Goal: Task Accomplishment & Management: Complete application form

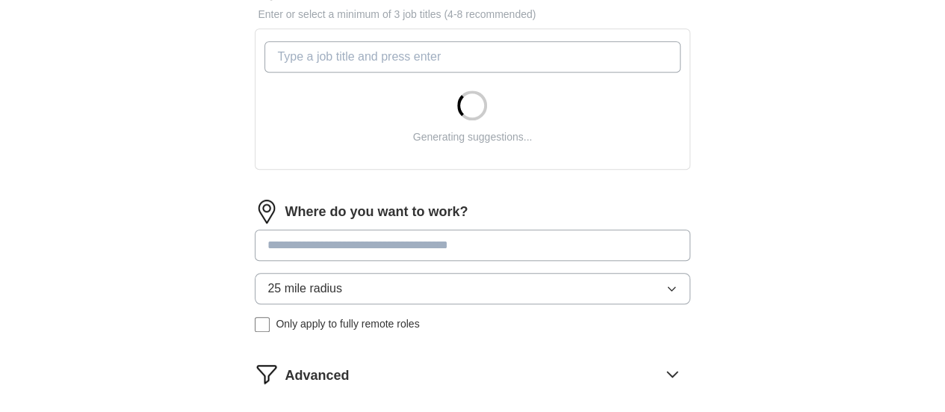
scroll to position [523, 0]
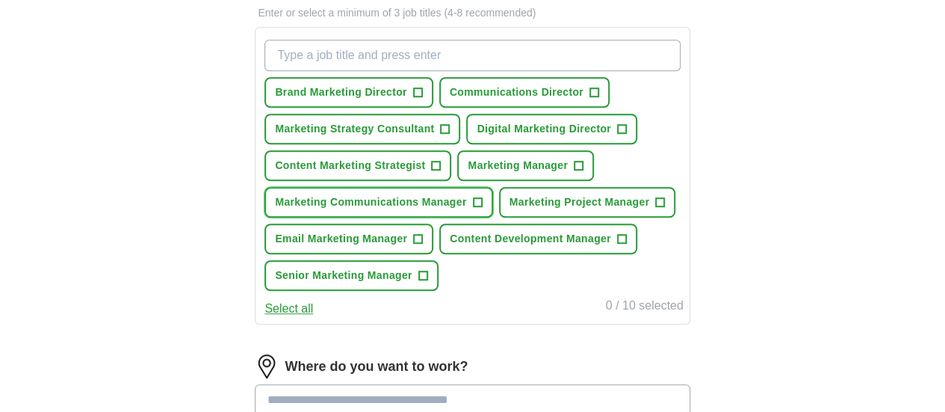
click at [482, 208] on span "+" at bounding box center [477, 202] width 9 height 12
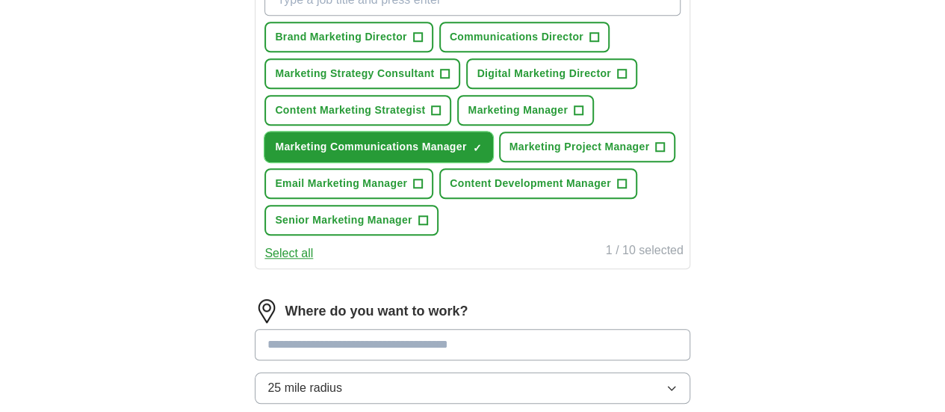
scroll to position [598, 0]
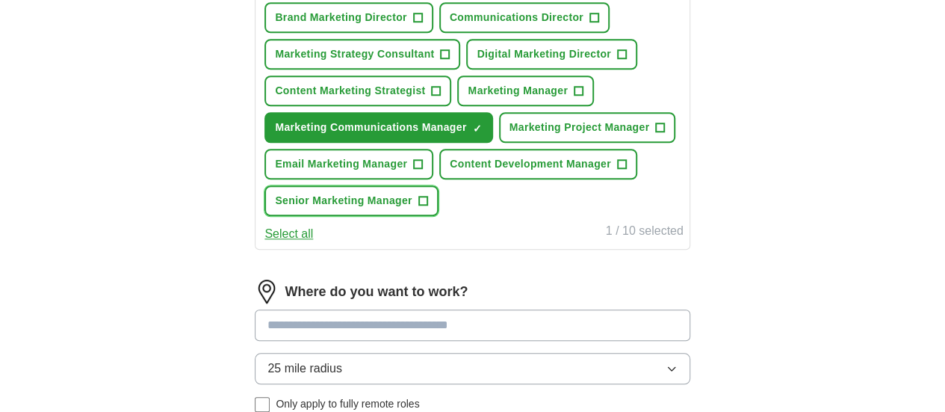
click at [427, 207] on span "+" at bounding box center [422, 201] width 9 height 12
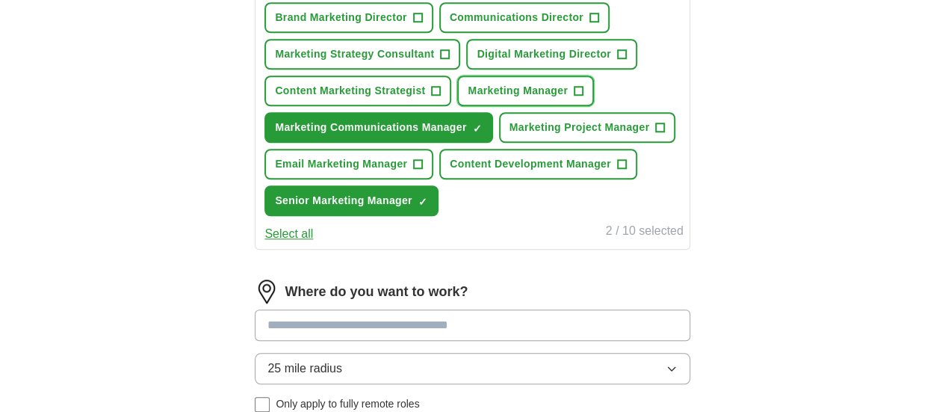
click at [583, 97] on span "+" at bounding box center [578, 91] width 9 height 12
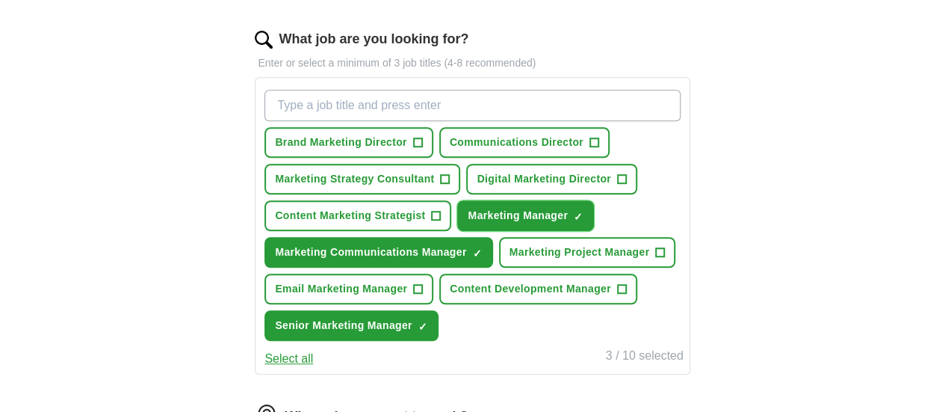
scroll to position [448, 0]
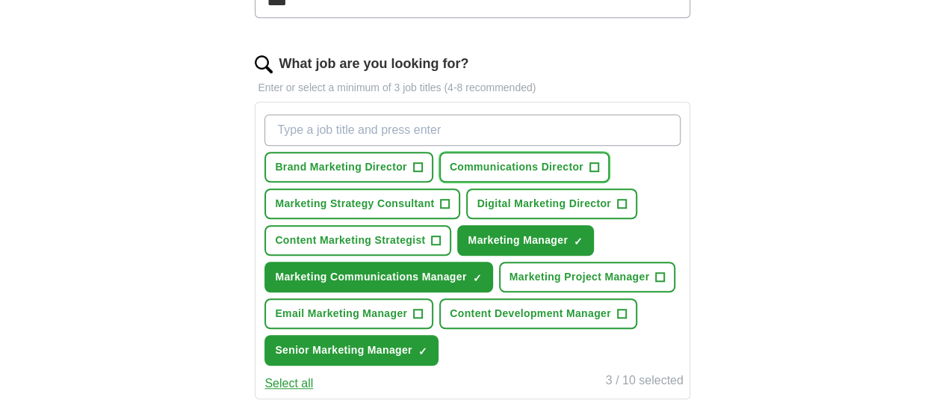
click at [589, 173] on span "+" at bounding box center [593, 167] width 9 height 12
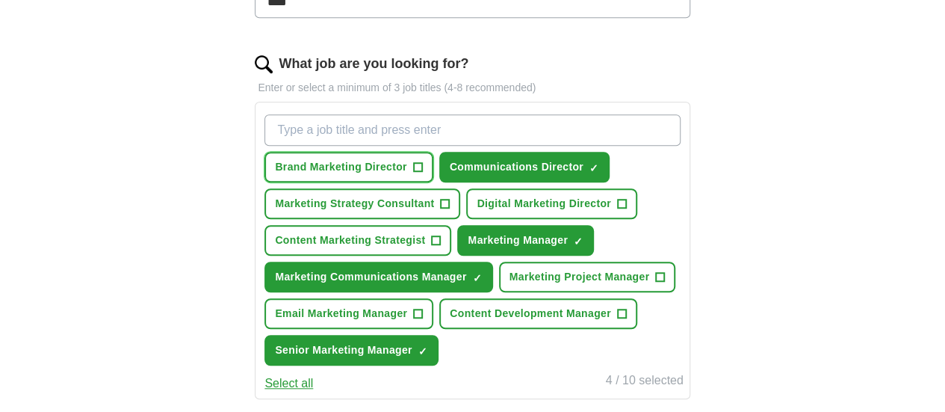
click at [422, 161] on span "+" at bounding box center [417, 167] width 9 height 12
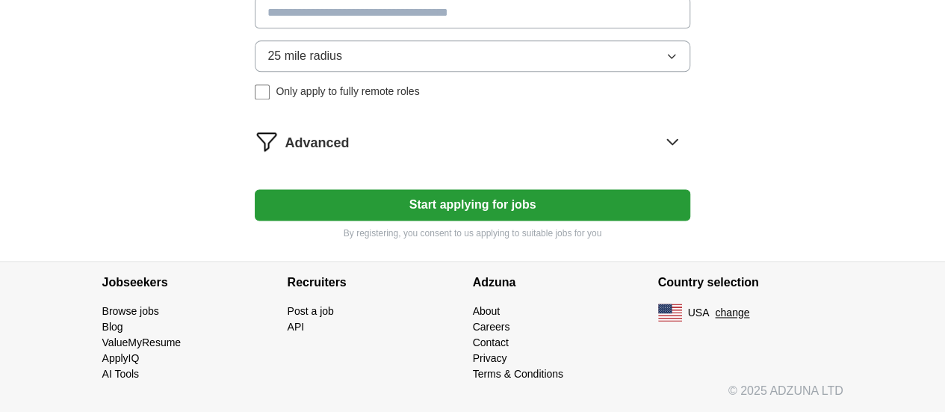
scroll to position [971, 0]
click at [309, 28] on input at bounding box center [472, 12] width 435 height 31
click at [305, 99] on div "25 mile radius Only apply to fully remote roles" at bounding box center [472, 69] width 435 height 59
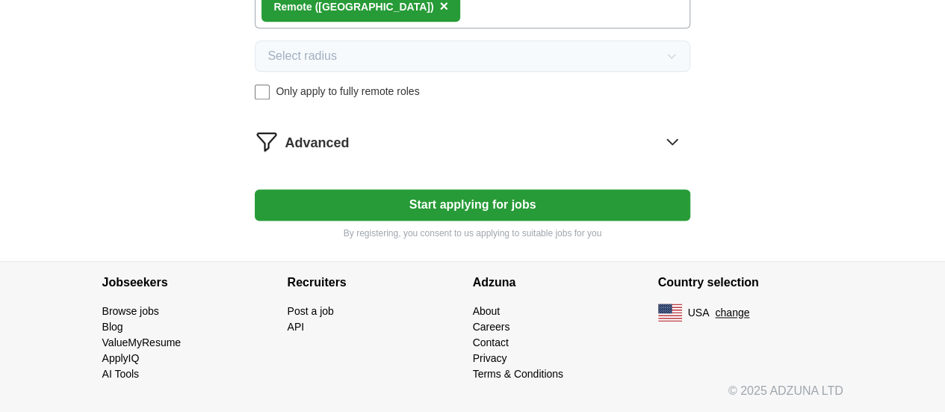
click at [660, 153] on icon at bounding box center [672, 141] width 24 height 24
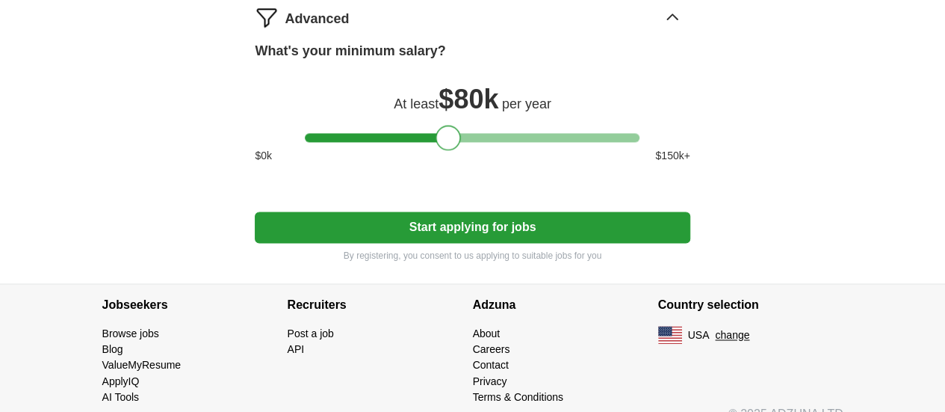
drag, startPoint x: 336, startPoint y: 291, endPoint x: 447, endPoint y: 299, distance: 110.8
click at [447, 176] on div "What's your minimum salary? At least $ 80k per year $ 0 k $ 150 k+" at bounding box center [472, 108] width 435 height 134
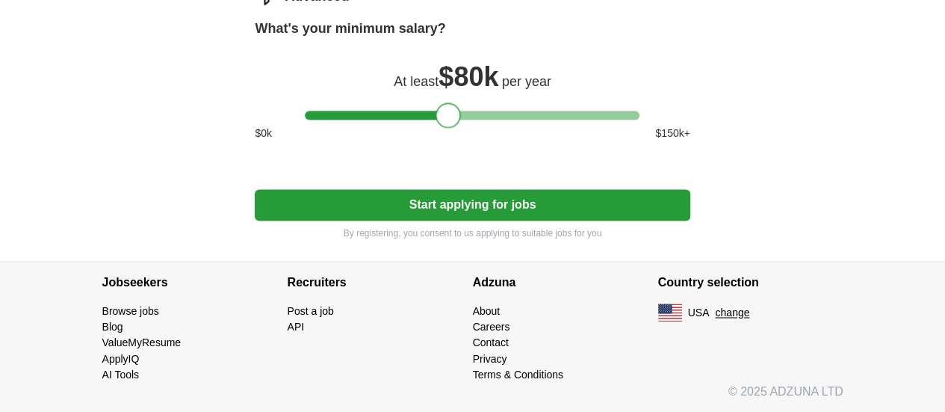
scroll to position [1210, 0]
click at [446, 205] on button "Start applying for jobs" at bounding box center [472, 204] width 435 height 31
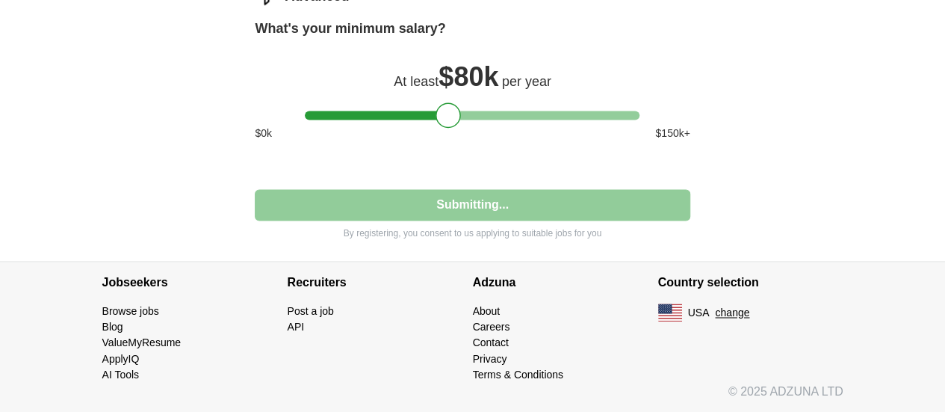
select select "**"
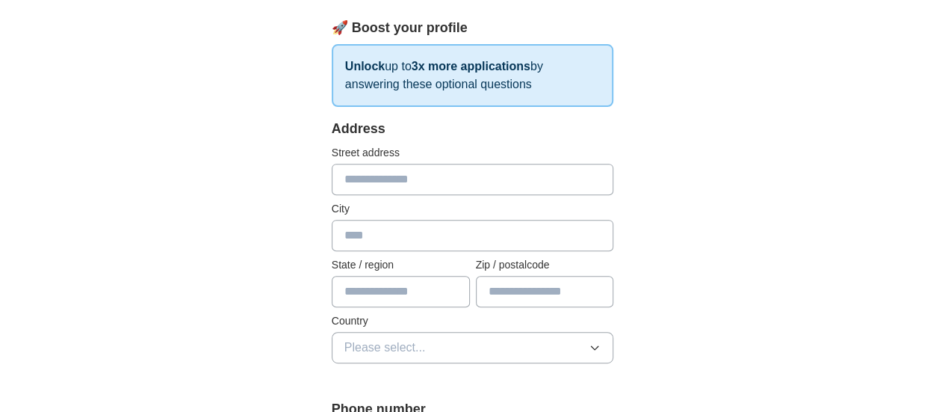
scroll to position [374, 0]
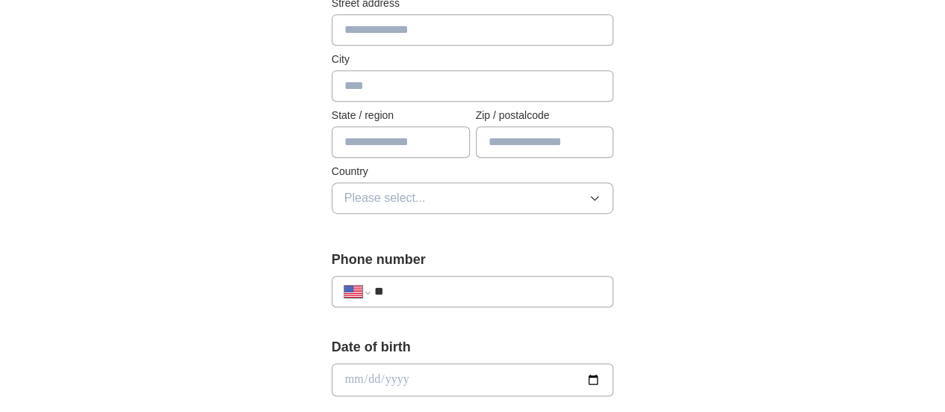
click at [350, 26] on input "text" at bounding box center [473, 29] width 282 height 31
type input "**********"
type input "******"
type input "**"
type input "*****"
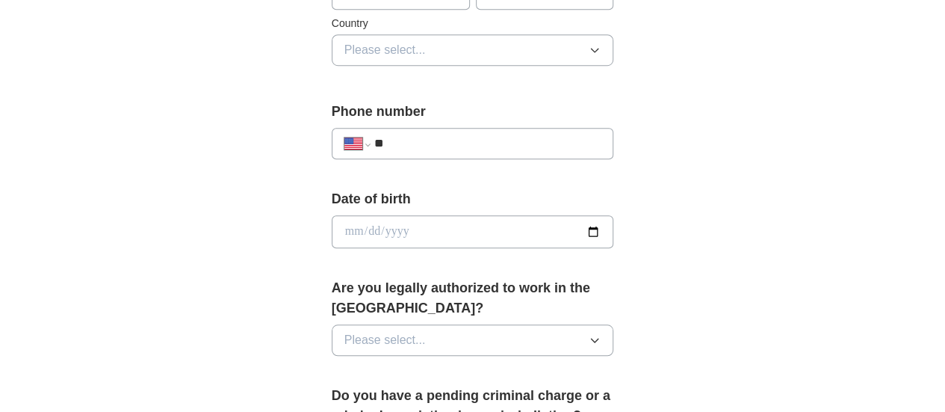
scroll to position [523, 0]
click at [368, 58] on button "Please select..." at bounding box center [473, 48] width 282 height 31
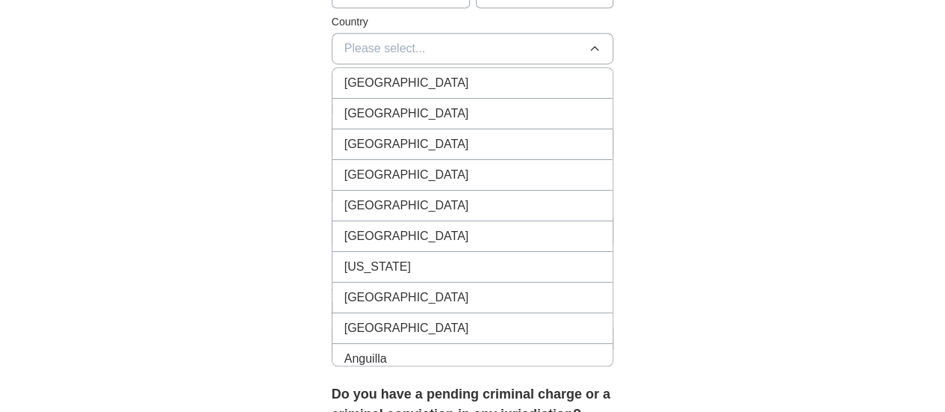
click at [365, 113] on span "[GEOGRAPHIC_DATA]" at bounding box center [406, 114] width 125 height 18
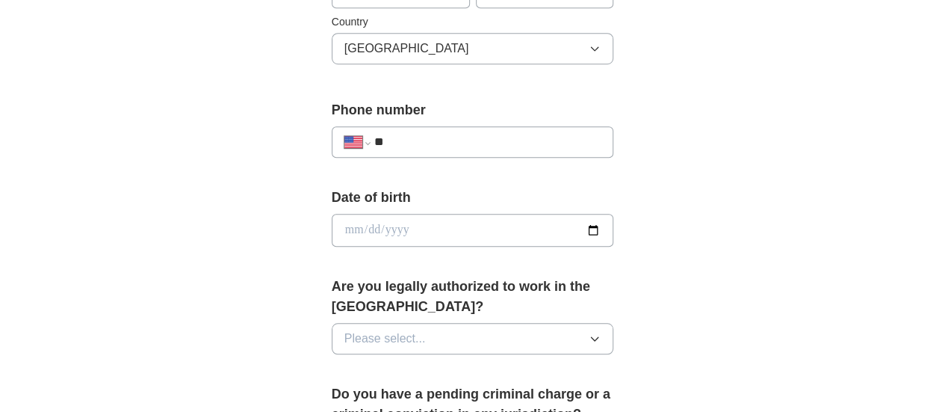
scroll to position [598, 0]
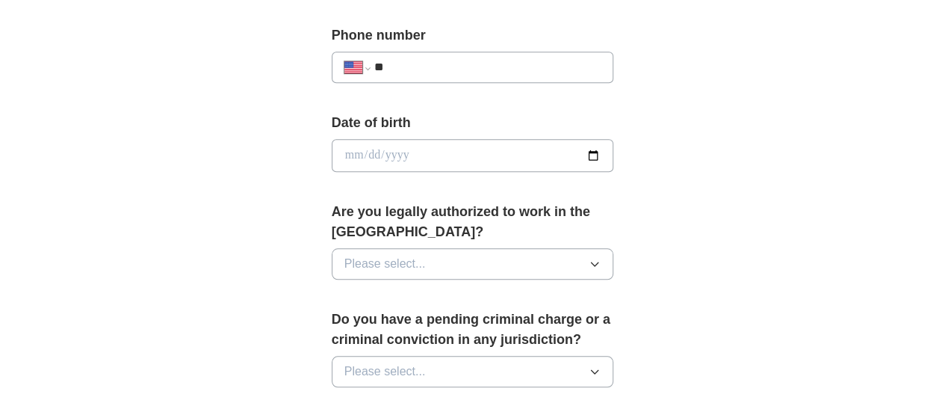
click at [433, 68] on input "**" at bounding box center [487, 67] width 227 height 18
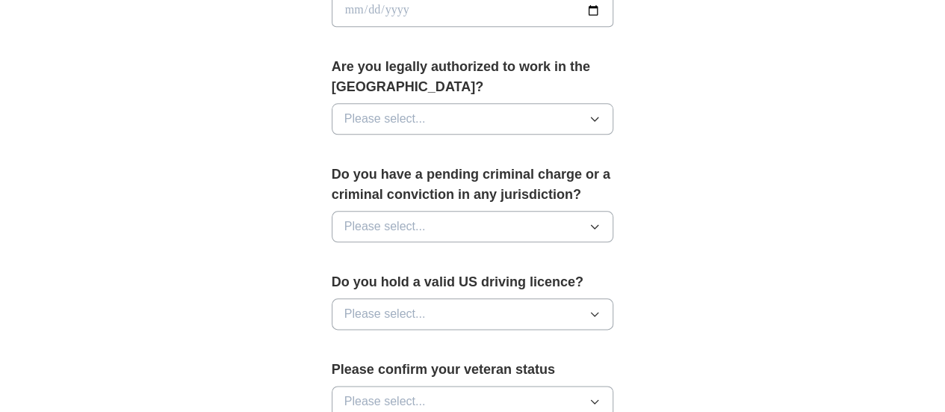
scroll to position [747, 0]
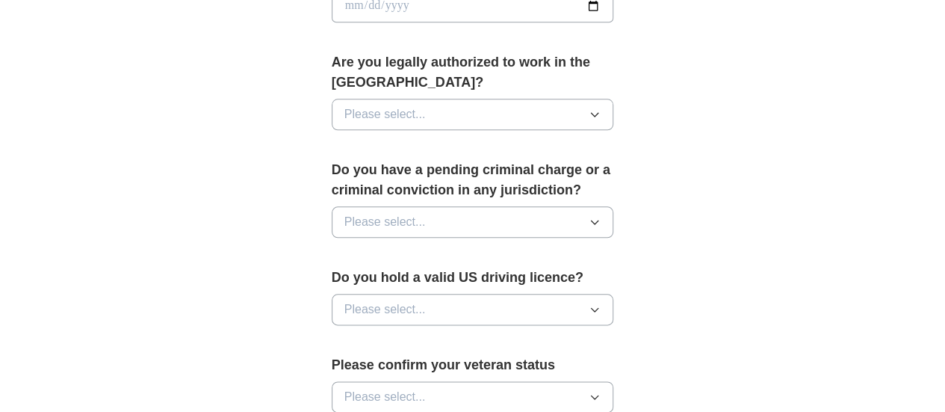
click at [614, 102] on button "Please select..." at bounding box center [473, 114] width 282 height 31
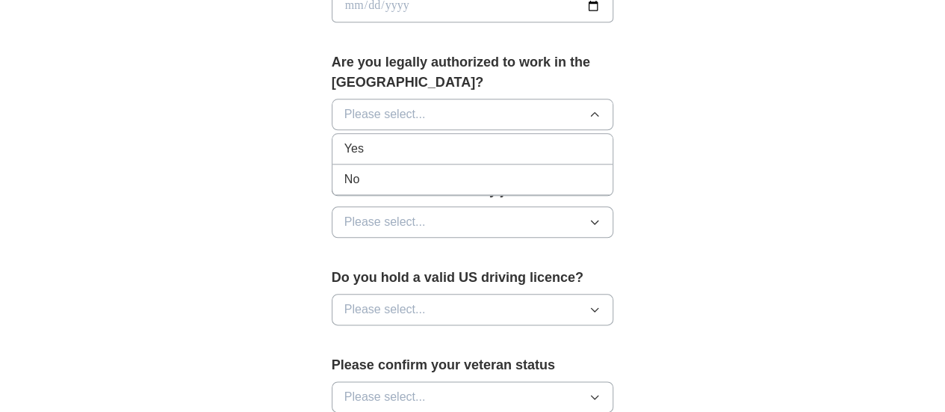
click at [348, 140] on div "Yes" at bounding box center [472, 149] width 257 height 18
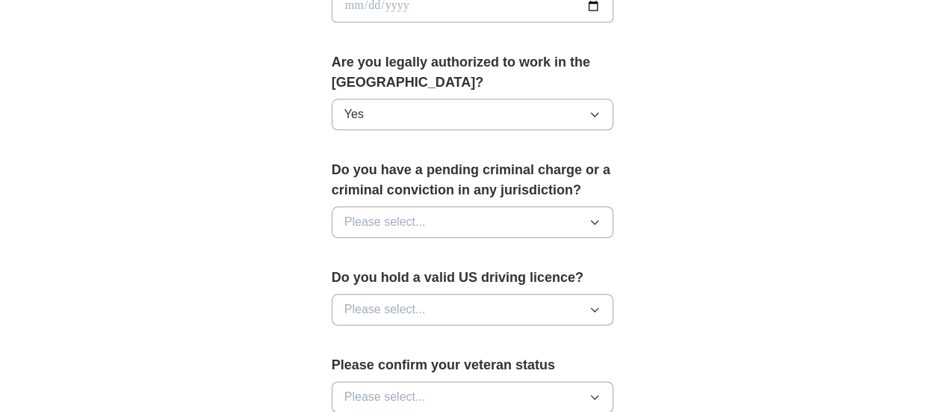
scroll to position [822, 0]
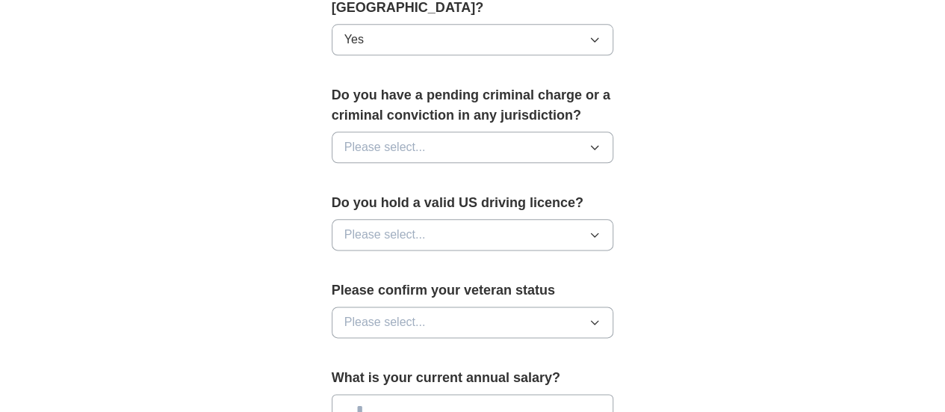
click at [397, 131] on button "Please select..." at bounding box center [473, 146] width 282 height 31
click at [359, 197] on li "No" at bounding box center [472, 212] width 281 height 31
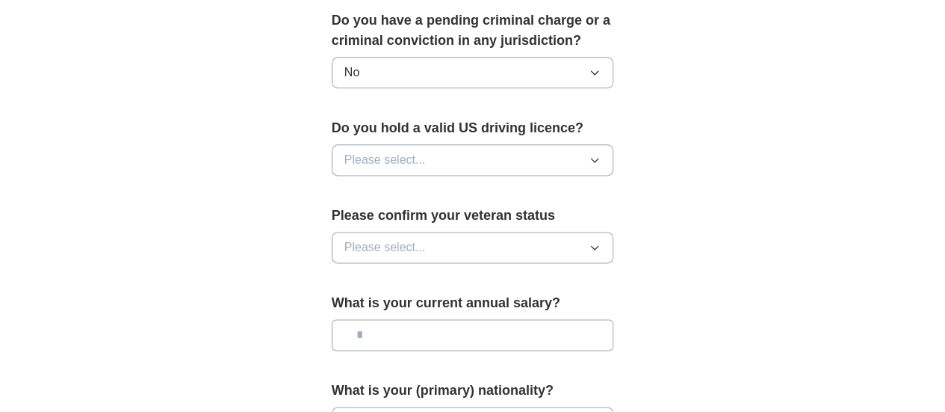
click at [345, 151] on span "Please select..." at bounding box center [384, 160] width 81 height 18
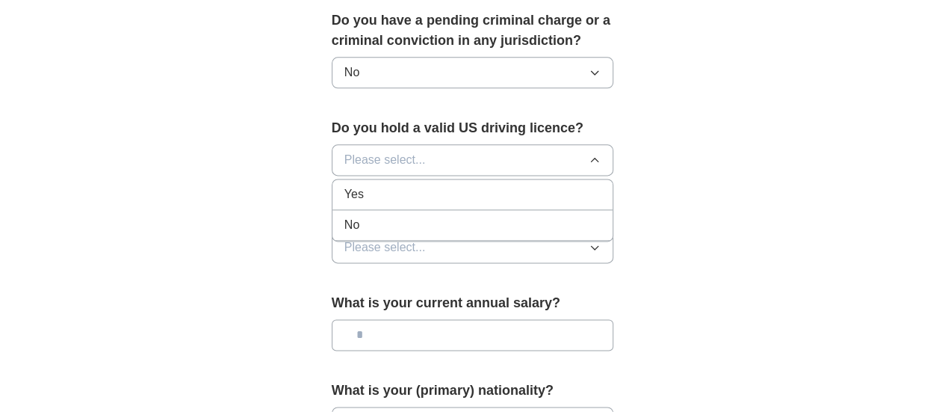
click at [344, 185] on div "Yes" at bounding box center [472, 194] width 257 height 18
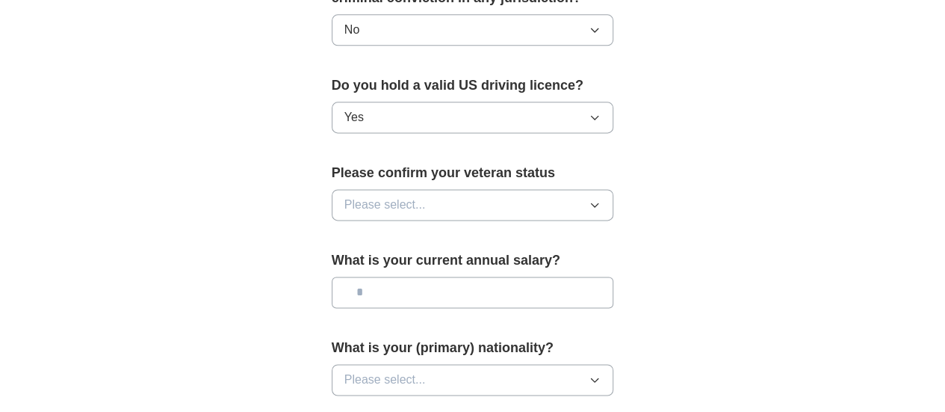
scroll to position [1046, 0]
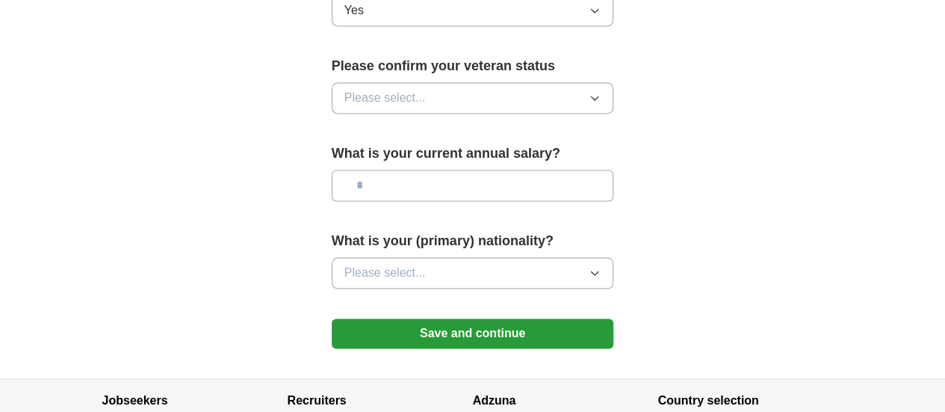
click at [359, 89] on span "Please select..." at bounding box center [384, 98] width 81 height 18
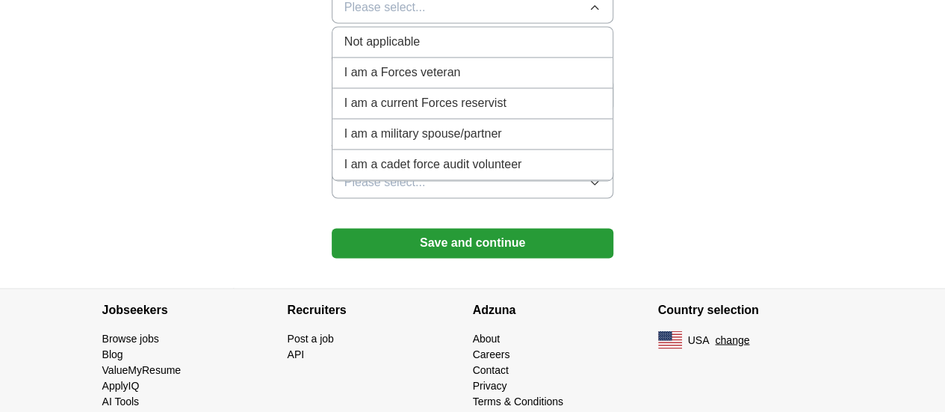
scroll to position [987, 0]
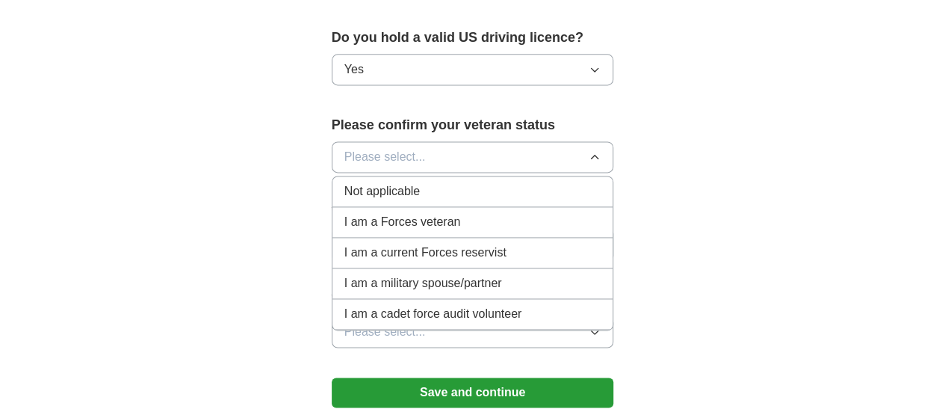
click at [353, 182] on span "Not applicable" at bounding box center [381, 191] width 75 height 18
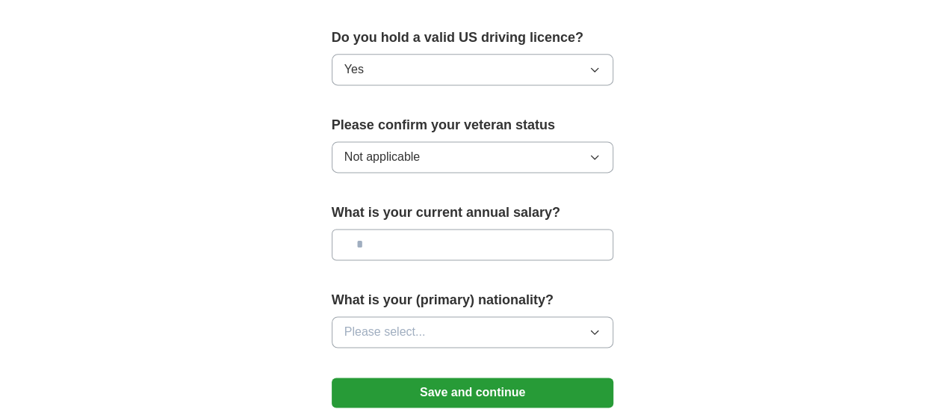
scroll to position [1062, 0]
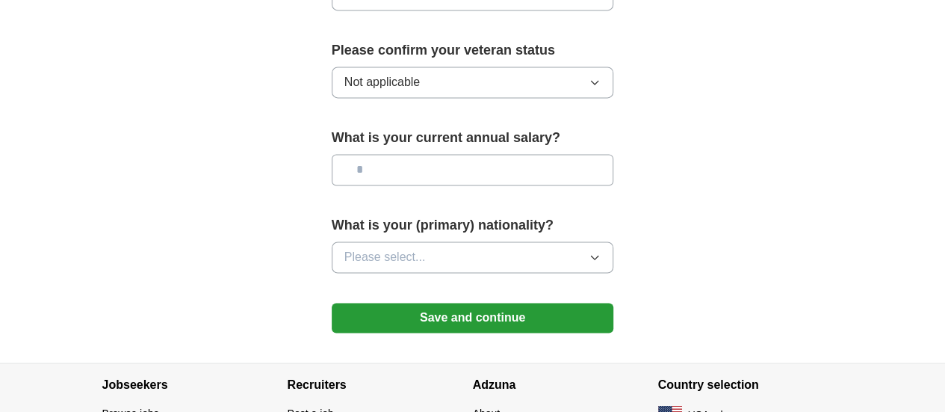
click at [387, 154] on input "text" at bounding box center [473, 169] width 282 height 31
type input "*******"
click at [367, 248] on span "Please select..." at bounding box center [384, 257] width 81 height 18
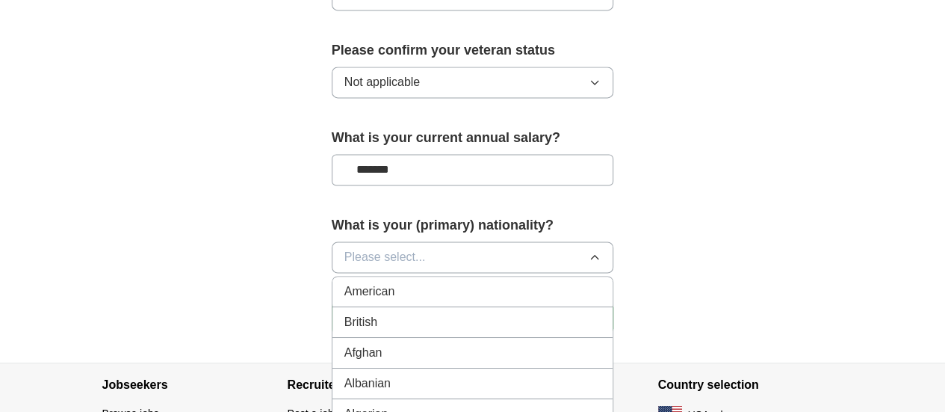
click at [344, 282] on span "American" at bounding box center [369, 291] width 51 height 18
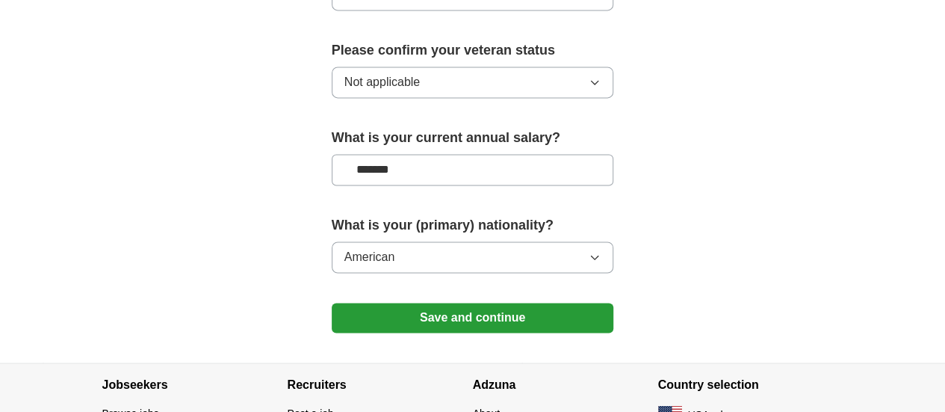
click at [449, 303] on button "Save and continue" at bounding box center [473, 318] width 282 height 30
